Goal: Task Accomplishment & Management: Use online tool/utility

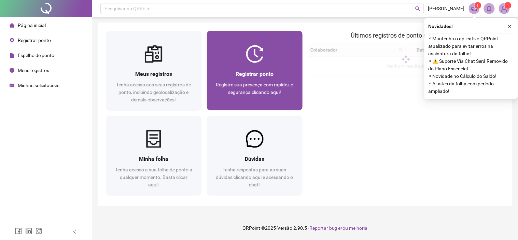
click at [249, 77] on span "Registrar ponto" at bounding box center [254, 74] width 38 height 6
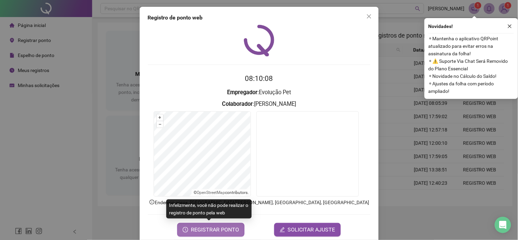
click at [226, 230] on span "REGISTRAR PONTO" at bounding box center [215, 230] width 48 height 8
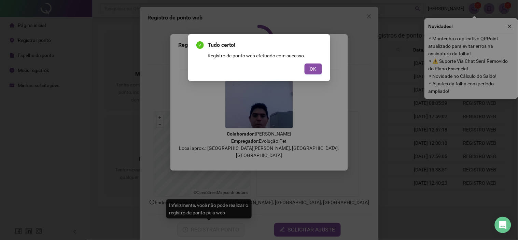
click at [316, 70] on span "OK" at bounding box center [313, 69] width 6 height 8
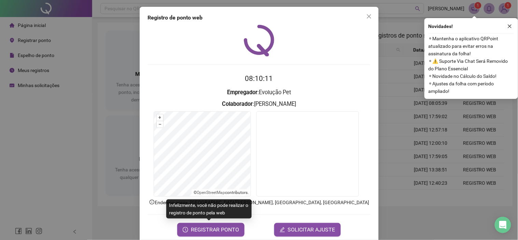
click at [125, 52] on div "Registro de ponto web 08:10:11 Empregador : Evolução Pet Colaborador : [PERSON_…" at bounding box center [259, 120] width 518 height 240
